Goal: Task Accomplishment & Management: Manage account settings

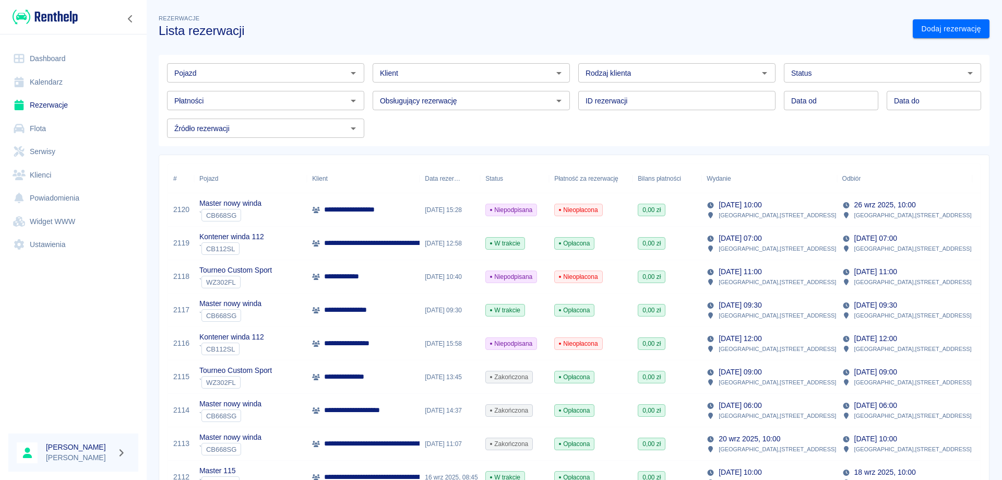
scroll to position [104, 0]
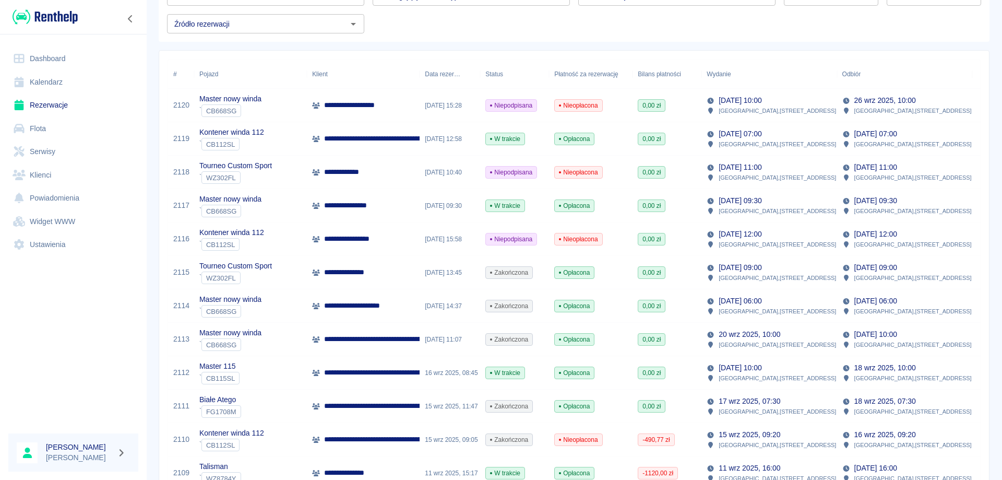
click at [386, 342] on p "**********" at bounding box center [445, 339] width 243 height 11
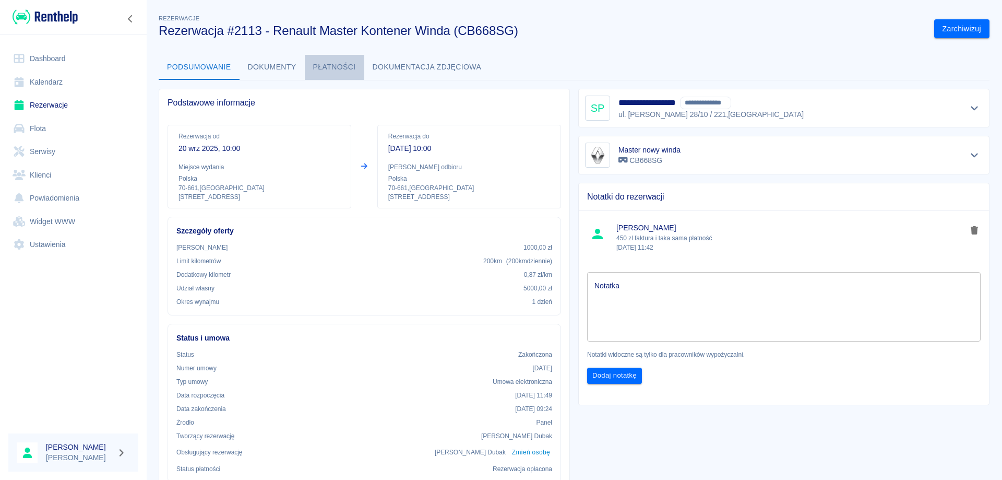
click at [341, 68] on button "Płatności" at bounding box center [335, 67] width 60 height 25
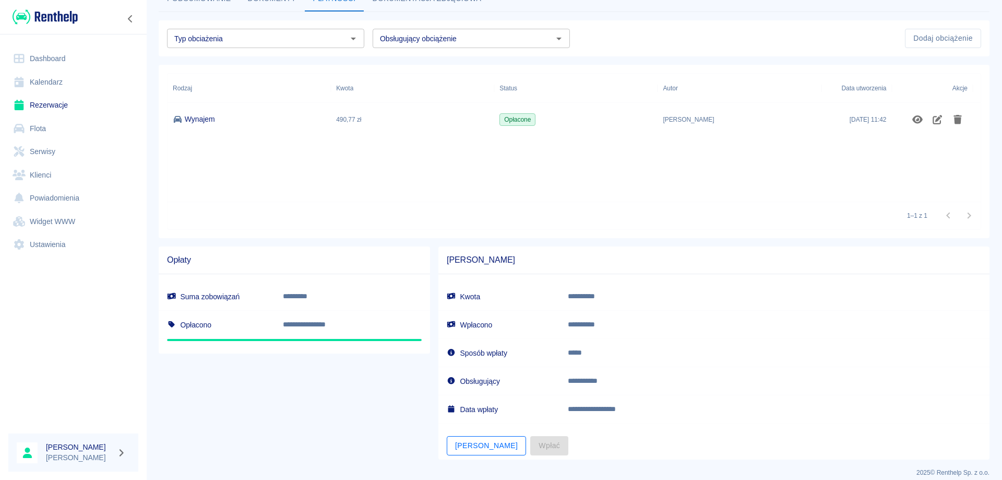
scroll to position [78, 0]
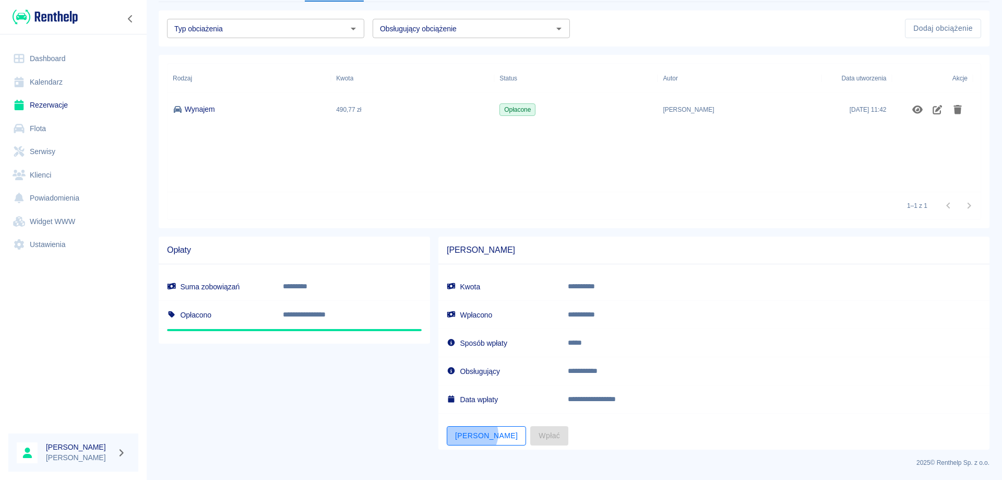
click at [469, 434] on button "[PERSON_NAME]" at bounding box center [486, 435] width 79 height 19
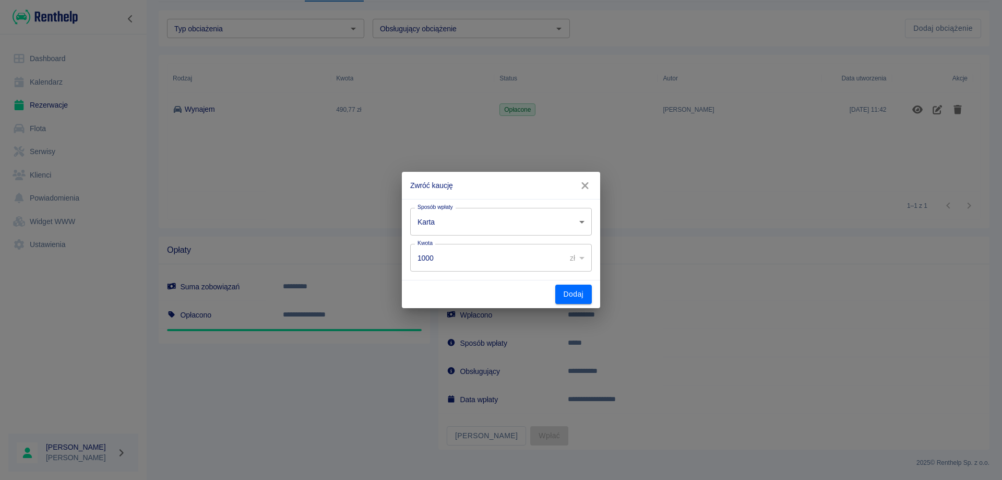
click at [516, 227] on body "**********" at bounding box center [501, 240] width 1002 height 480
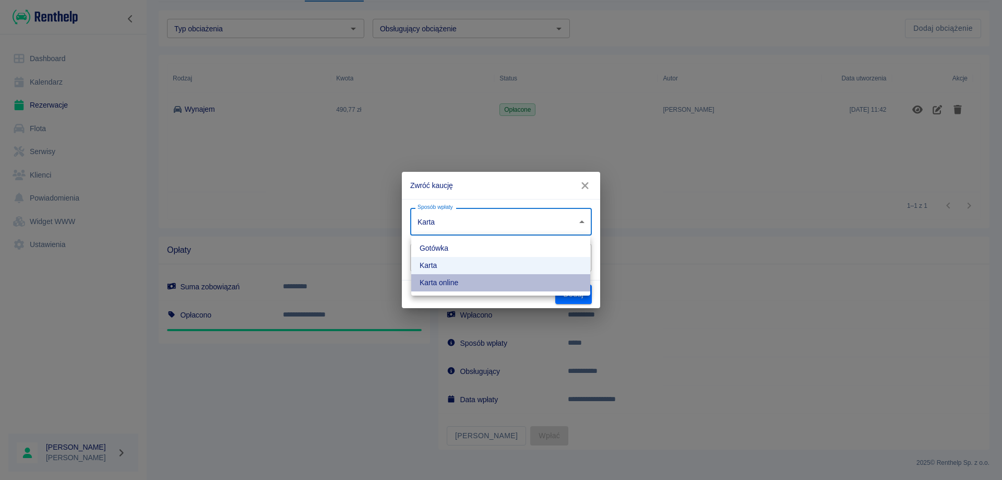
click at [481, 284] on li "Karta online" at bounding box center [500, 282] width 179 height 17
type input "online_card_authorization"
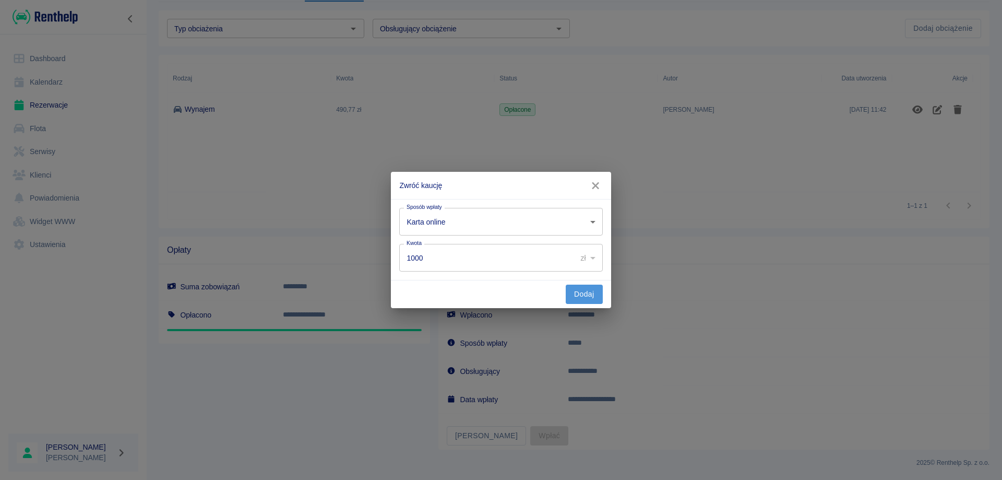
click at [577, 290] on button "Dodaj" at bounding box center [584, 293] width 37 height 19
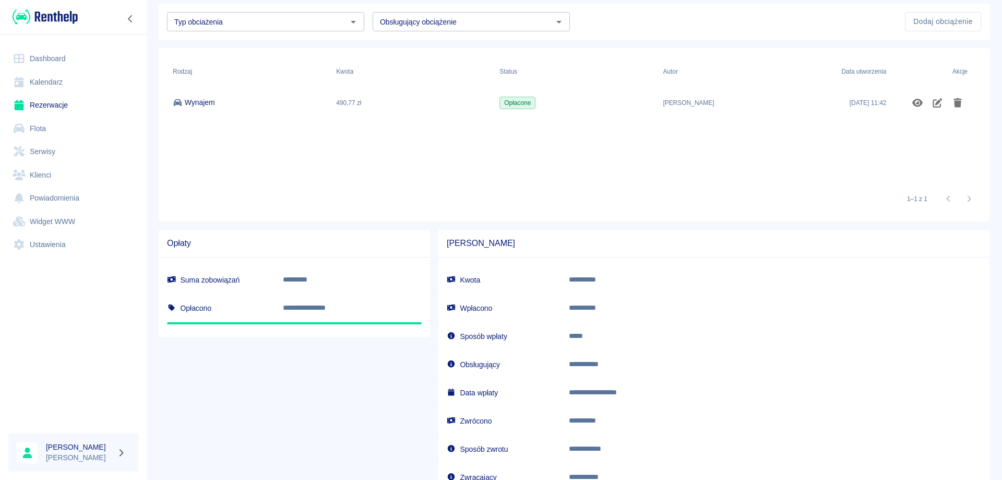
scroll to position [0, 0]
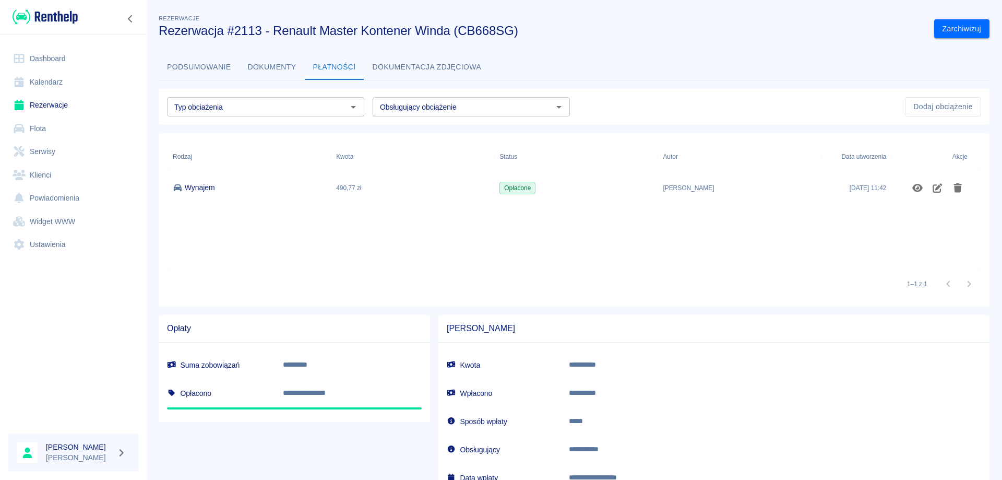
click at [45, 102] on link "Rezerwacje" at bounding box center [73, 104] width 130 height 23
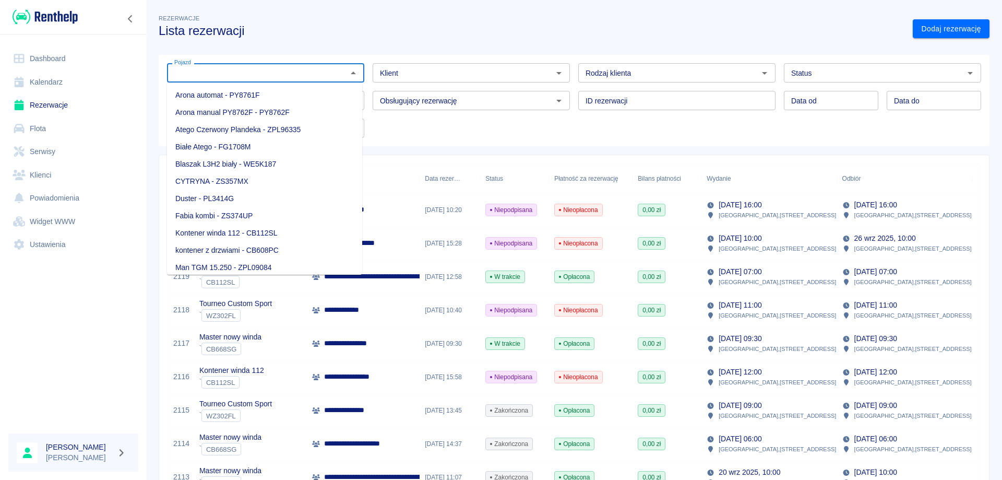
click at [272, 67] on input "Pojazd" at bounding box center [257, 72] width 174 height 13
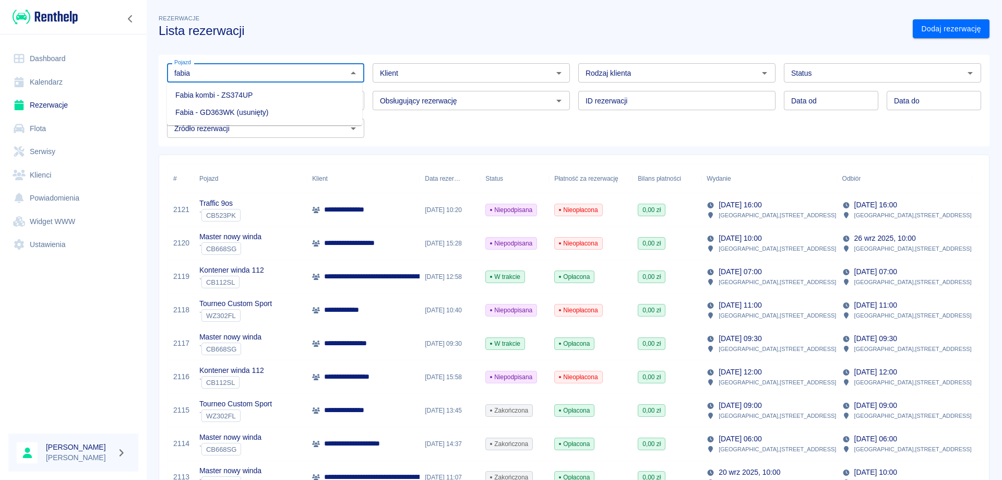
click at [254, 93] on li "Fabia kombi - ZS374UP" at bounding box center [264, 95] width 195 height 17
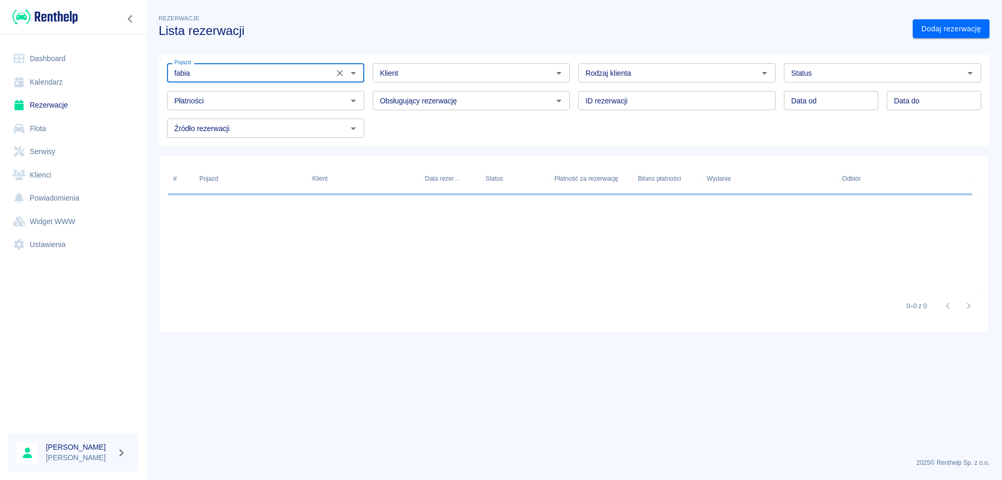
type input "Fabia kombi - ZS374UP"
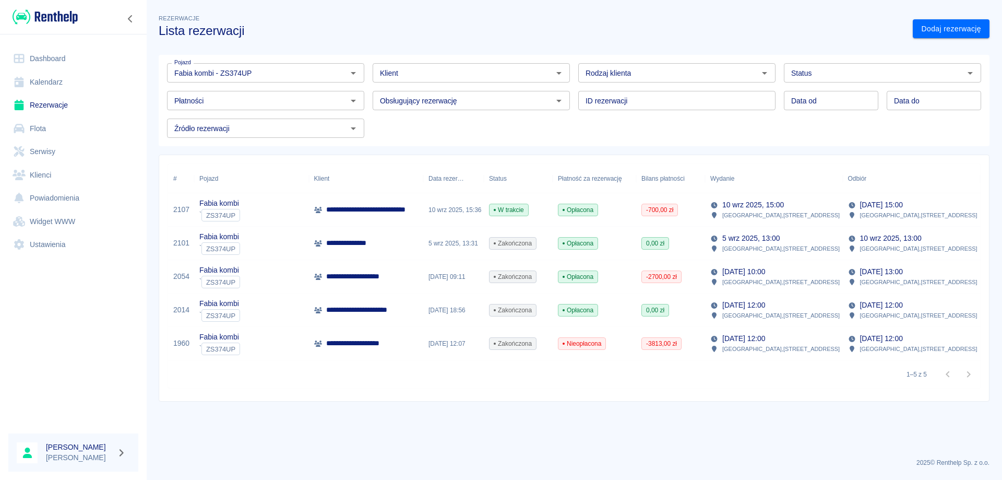
click at [355, 213] on p "**********" at bounding box center [392, 209] width 132 height 11
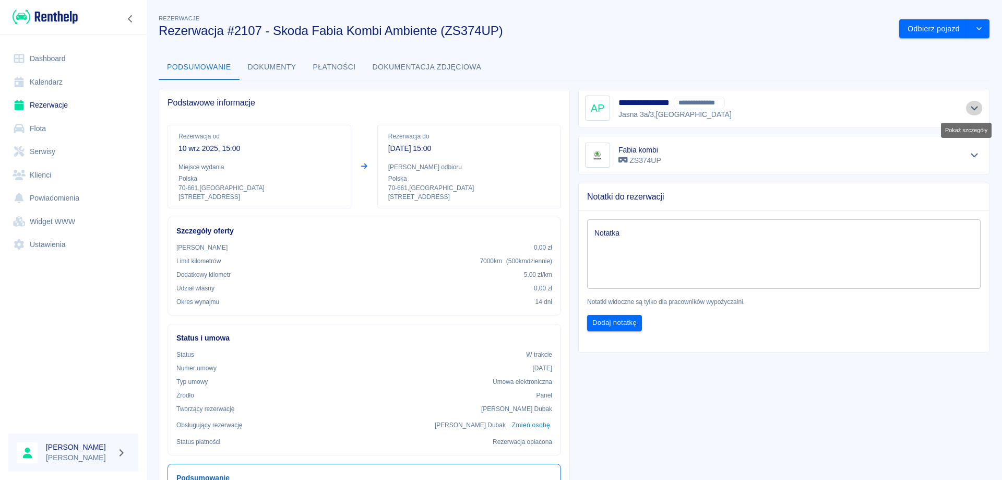
click at [971, 108] on icon "Pokaż szczegóły" at bounding box center [974, 108] width 7 height 4
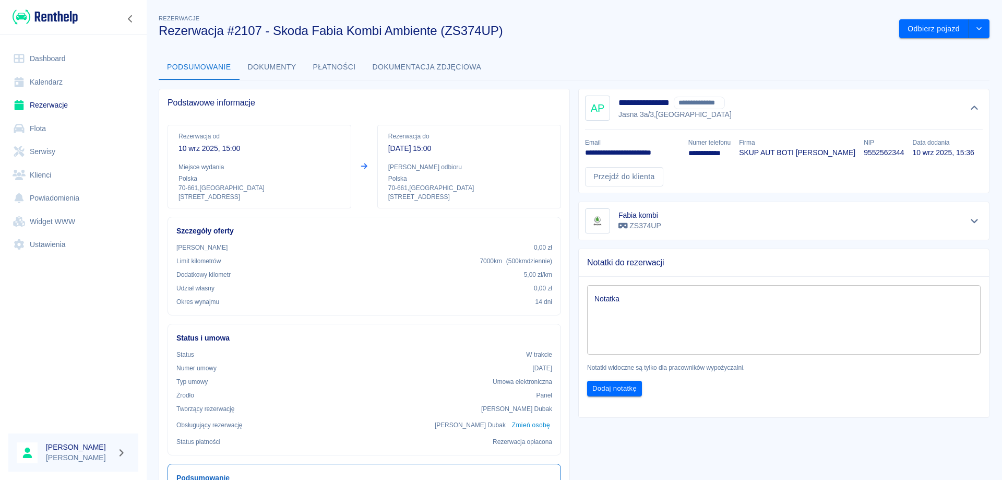
click at [904, 152] on p "9552562344" at bounding box center [884, 152] width 40 height 11
copy p "9552562344"
click at [254, 62] on button "Dokumenty" at bounding box center [272, 67] width 65 height 25
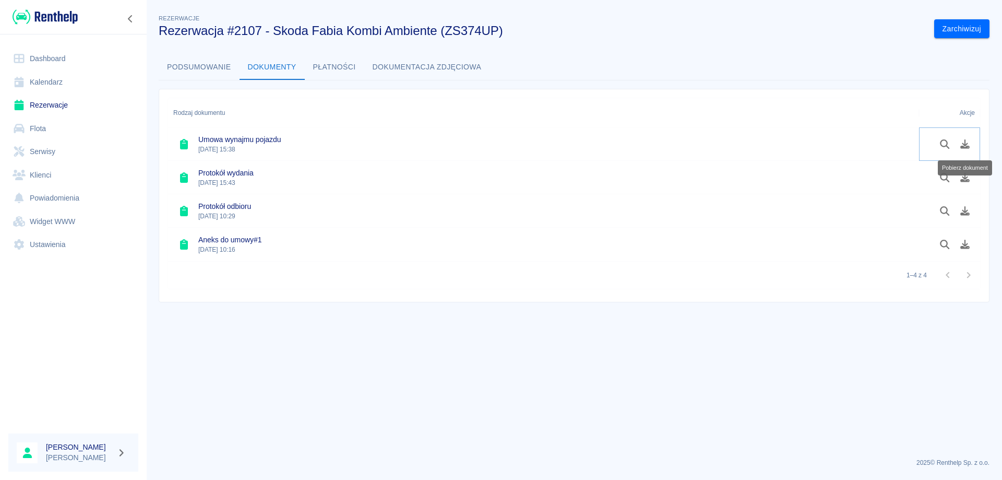
click at [967, 146] on icon "Pobierz dokument" at bounding box center [964, 143] width 9 height 9
click at [197, 66] on button "Podsumowanie" at bounding box center [199, 67] width 81 height 25
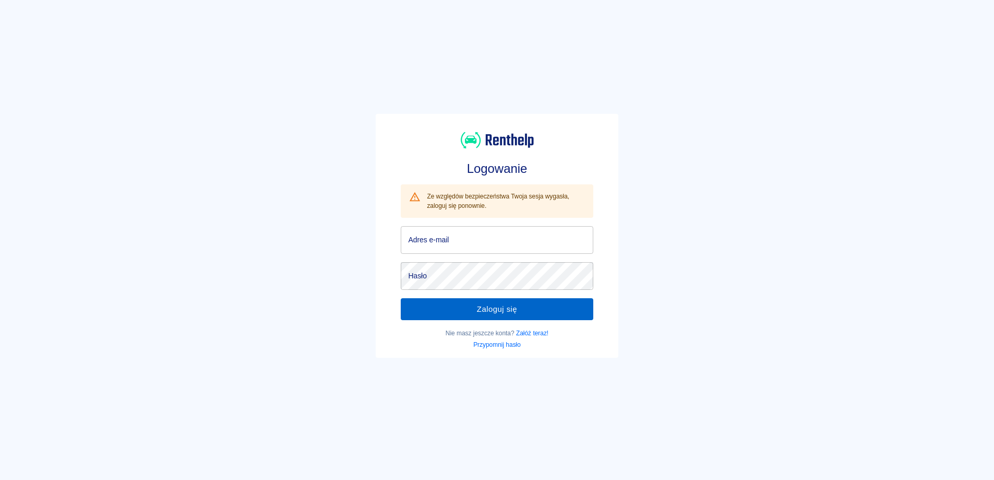
type input "[EMAIL_ADDRESS][DOMAIN_NAME]"
click at [493, 303] on button "Zaloguj się" at bounding box center [497, 309] width 192 height 22
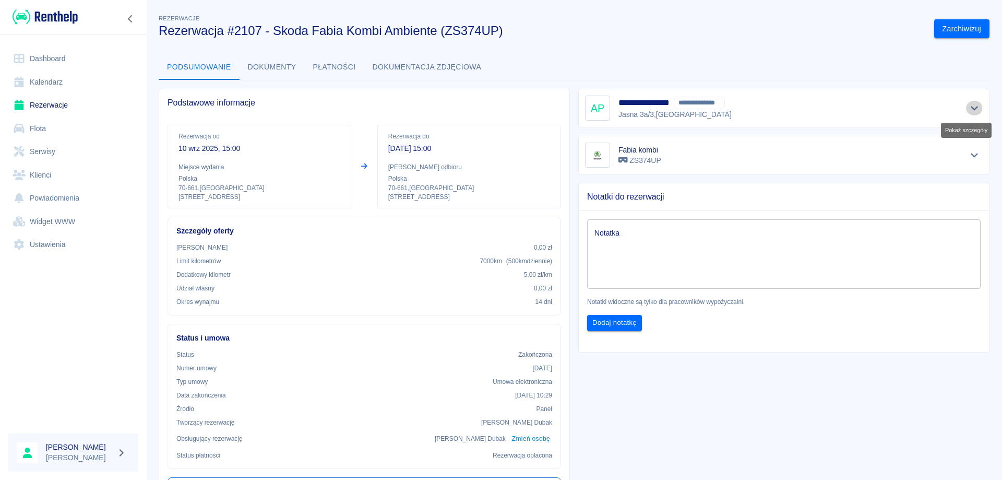
click at [971, 109] on icon "Pokaż szczegóły" at bounding box center [974, 108] width 7 height 4
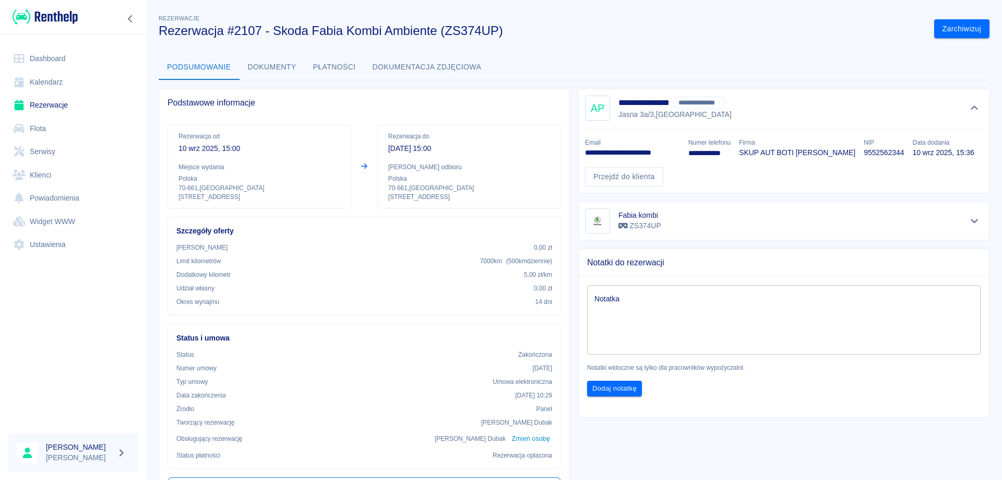
click at [895, 154] on p "9552562344" at bounding box center [884, 152] width 40 height 11
copy p "9552562344"
